Goal: Information Seeking & Learning: Find contact information

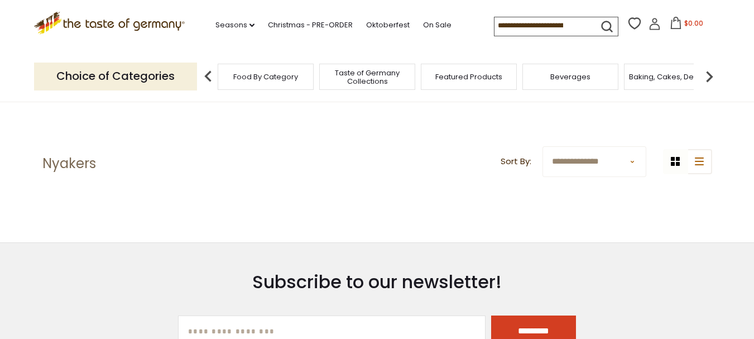
click at [56, 22] on icon at bounding box center [49, 26] width 25 height 16
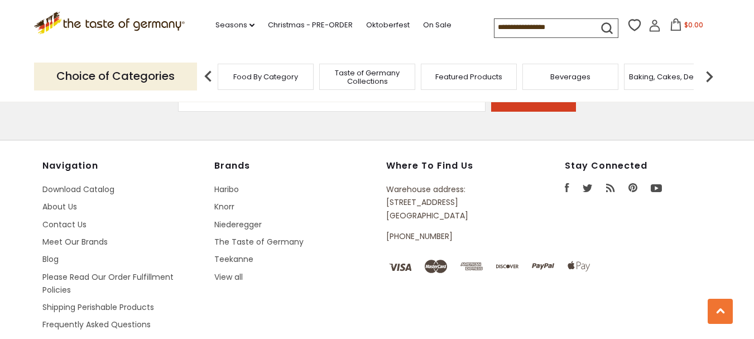
scroll to position [1982, 0]
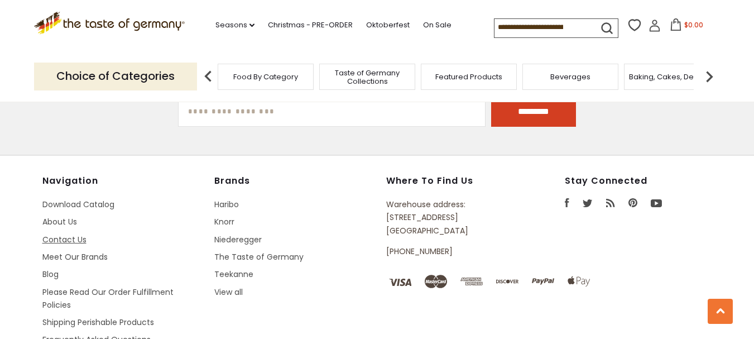
click at [71, 234] on link "Contact Us" at bounding box center [64, 239] width 44 height 11
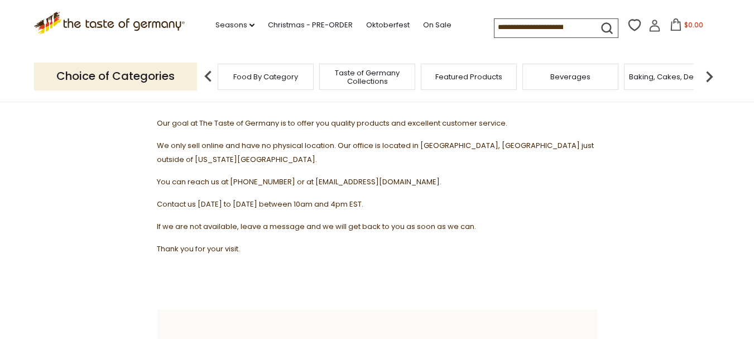
scroll to position [167, 0]
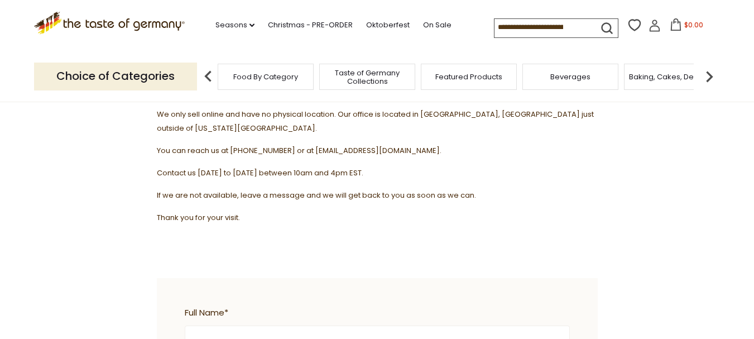
drag, startPoint x: 309, startPoint y: 136, endPoint x: 433, endPoint y: 136, distance: 123.9
click at [433, 145] on span "You can reach us at [PHONE_NUMBER] or at [EMAIL_ADDRESS][DOMAIN_NAME]." at bounding box center [299, 150] width 285 height 11
copy span "[EMAIL_ADDRESS][DOMAIN_NAME]."
